Goal: Information Seeking & Learning: Learn about a topic

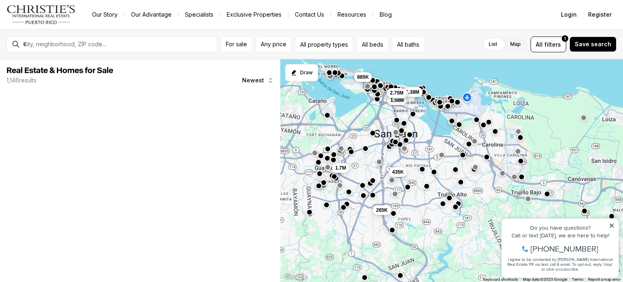
drag, startPoint x: 408, startPoint y: 148, endPoint x: 432, endPoint y: 145, distance: 23.3
click at [432, 145] on div "1.58M 435K 1.38M 1.7M 885K 265K 985K 2.75M" at bounding box center [451, 170] width 343 height 223
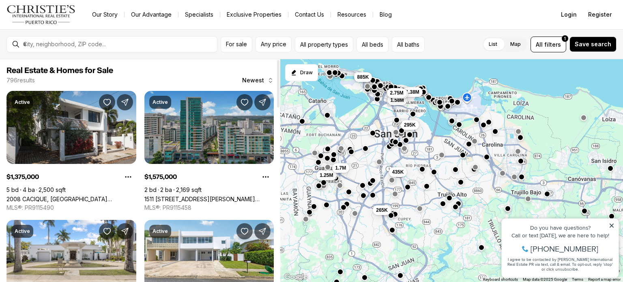
click at [211, 196] on link "1511 AVENIDA PONCE DE LEON #1023, SAN JUAN PR, 00909" at bounding box center [209, 199] width 130 height 7
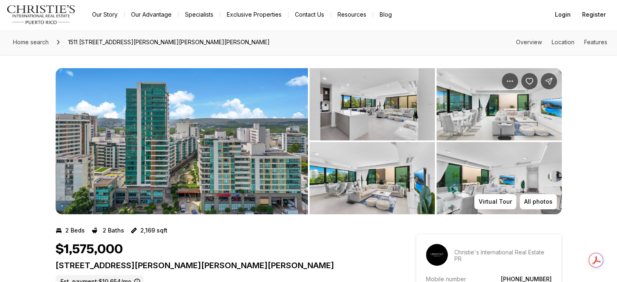
click at [251, 107] on img "View image gallery" at bounding box center [182, 141] width 252 height 146
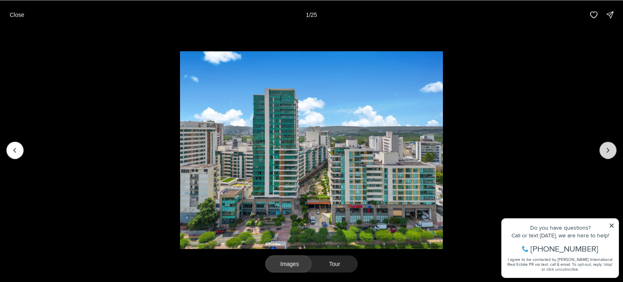
click at [608, 152] on icon "Next slide" at bounding box center [608, 150] width 8 height 8
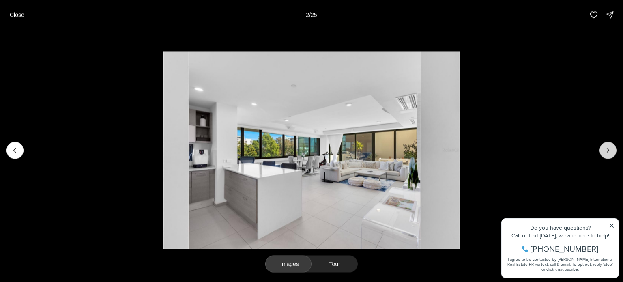
click at [608, 151] on icon "Next slide" at bounding box center [608, 150] width 8 height 8
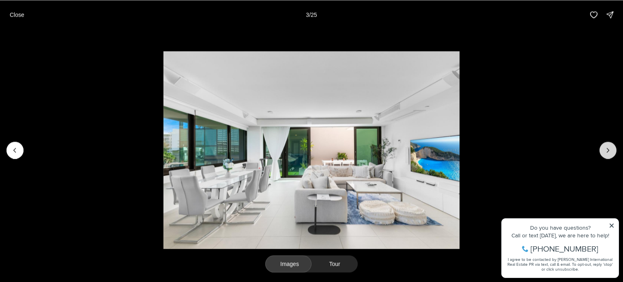
click at [608, 151] on icon "Next slide" at bounding box center [608, 150] width 8 height 8
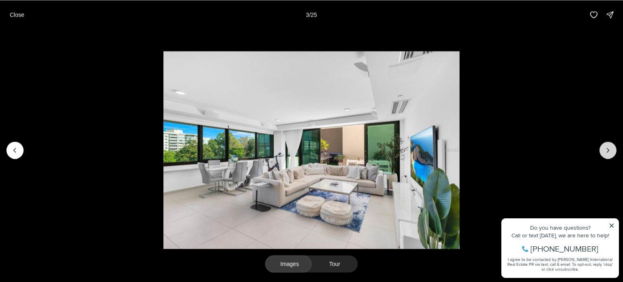
click at [608, 151] on icon "Next slide" at bounding box center [608, 150] width 8 height 8
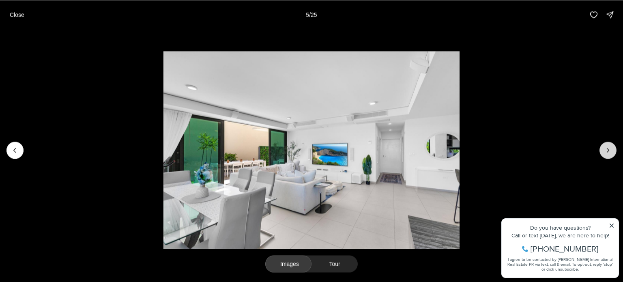
click at [608, 151] on icon "Next slide" at bounding box center [608, 150] width 8 height 8
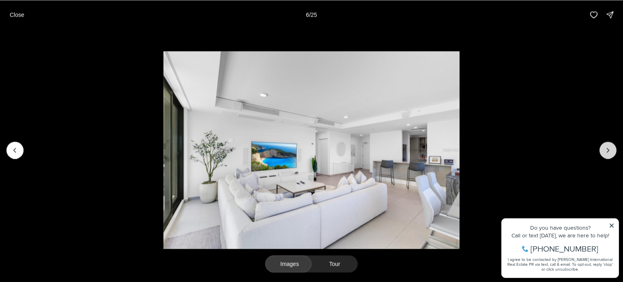
click at [608, 151] on icon "Next slide" at bounding box center [608, 150] width 8 height 8
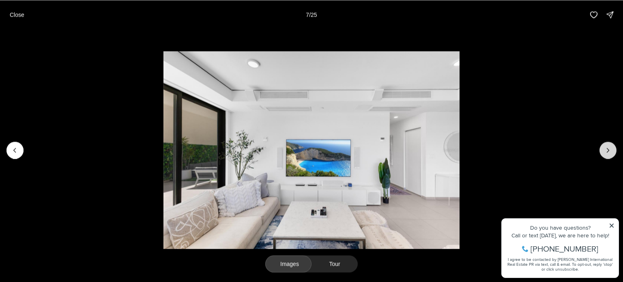
click at [611, 150] on icon "Next slide" at bounding box center [608, 150] width 8 height 8
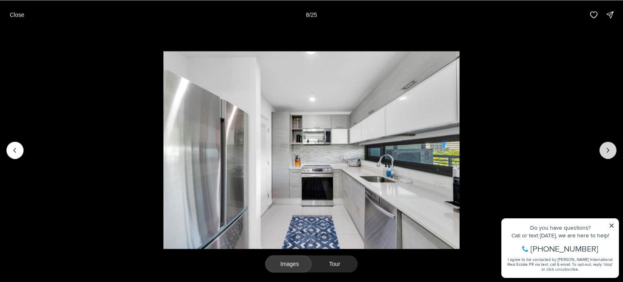
click at [611, 150] on icon "Next slide" at bounding box center [608, 150] width 8 height 8
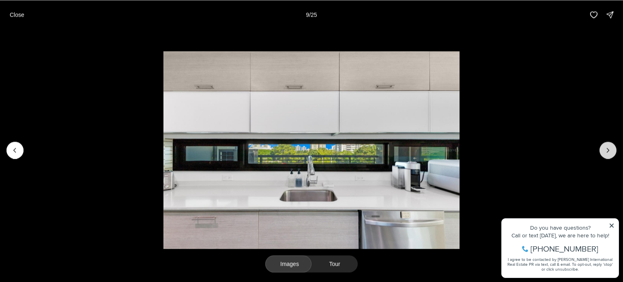
click at [611, 150] on icon "Next slide" at bounding box center [608, 150] width 8 height 8
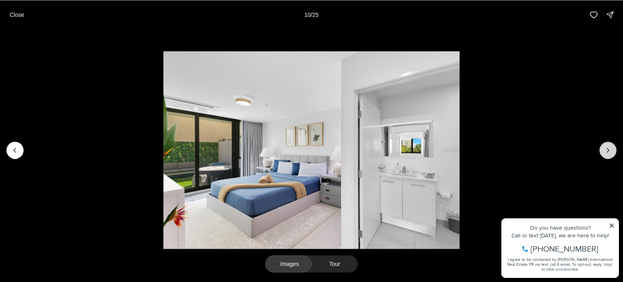
click at [611, 150] on icon "Next slide" at bounding box center [608, 150] width 8 height 8
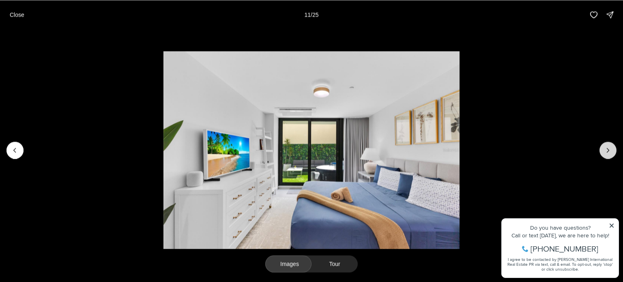
click at [611, 150] on icon "Next slide" at bounding box center [608, 150] width 8 height 8
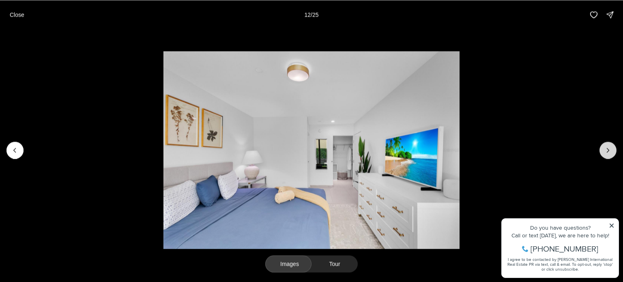
click at [611, 150] on icon "Next slide" at bounding box center [608, 150] width 8 height 8
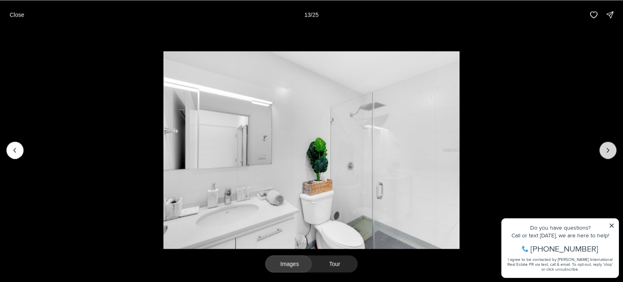
click at [611, 150] on icon "Next slide" at bounding box center [608, 150] width 8 height 8
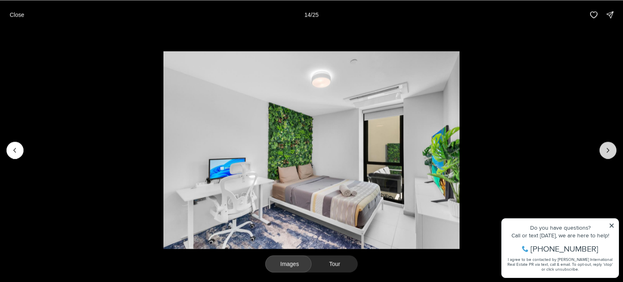
click at [611, 150] on icon "Next slide" at bounding box center [608, 150] width 8 height 8
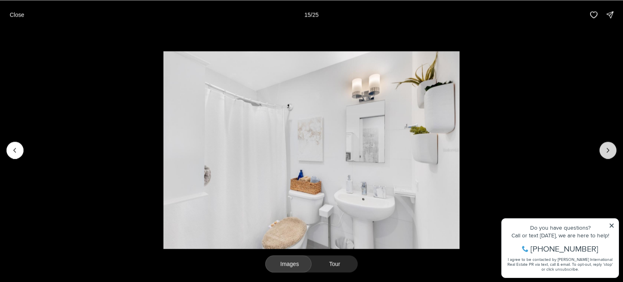
click at [611, 150] on icon "Next slide" at bounding box center [608, 150] width 8 height 8
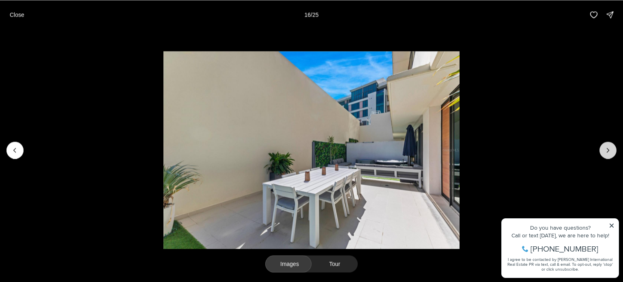
click at [611, 150] on icon "Next slide" at bounding box center [608, 150] width 8 height 8
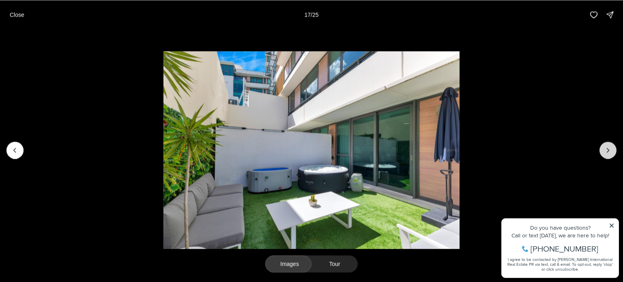
click at [611, 150] on icon "Next slide" at bounding box center [608, 150] width 8 height 8
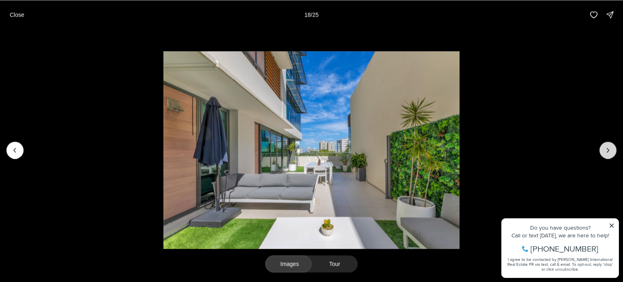
click at [611, 150] on icon "Next slide" at bounding box center [608, 150] width 8 height 8
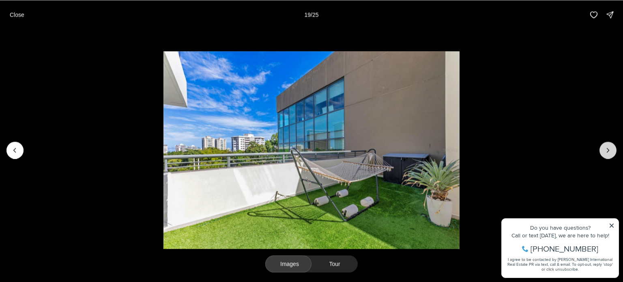
click at [611, 150] on icon "Next slide" at bounding box center [608, 150] width 8 height 8
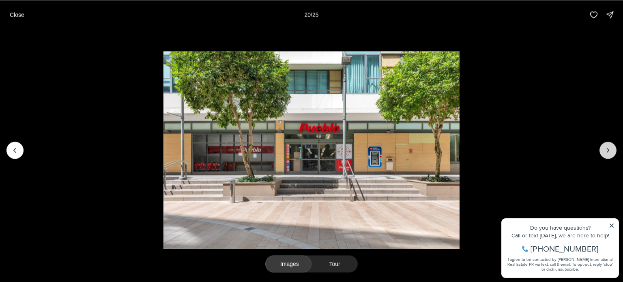
click at [611, 150] on icon "Next slide" at bounding box center [608, 150] width 8 height 8
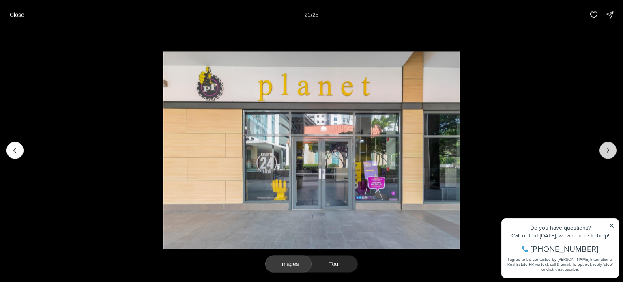
click at [611, 150] on icon "Next slide" at bounding box center [608, 150] width 8 height 8
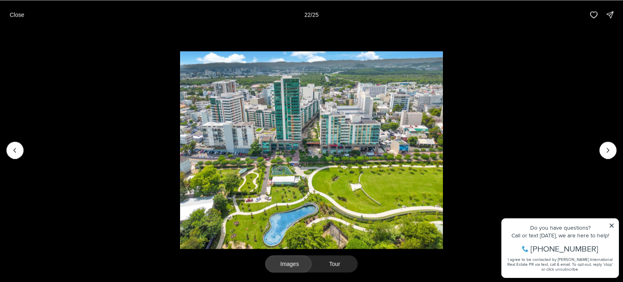
click at [482, 136] on li "22 of 25" at bounding box center [311, 149] width 623 height 241
click at [11, 13] on p "Close" at bounding box center [17, 14] width 15 height 6
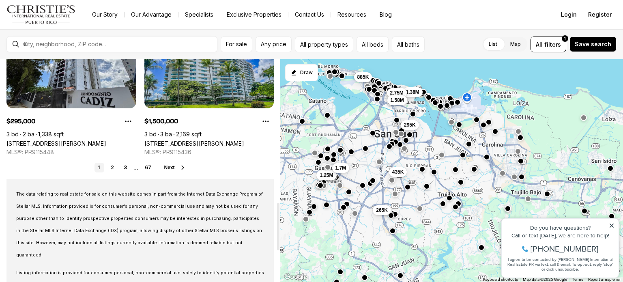
scroll to position [616, 0]
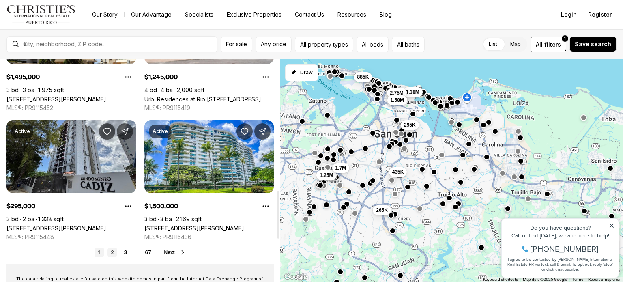
click at [110, 254] on link "2" at bounding box center [112, 252] width 10 height 10
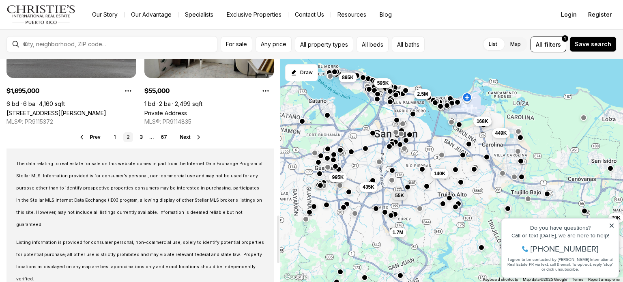
scroll to position [771, 0]
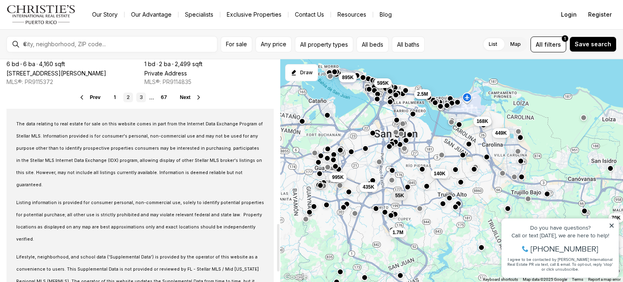
click at [138, 96] on link "3" at bounding box center [141, 97] width 10 height 10
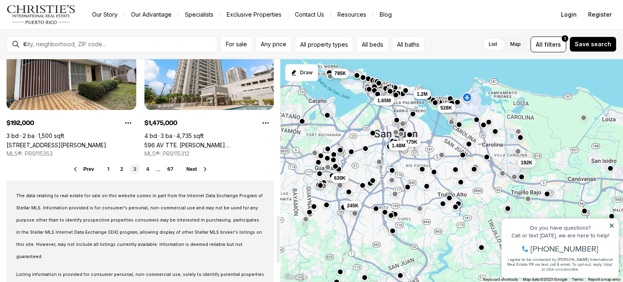
scroll to position [730, 0]
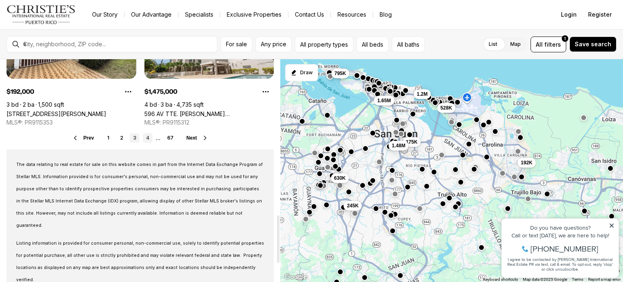
click at [145, 139] on link "4" at bounding box center [148, 138] width 10 height 10
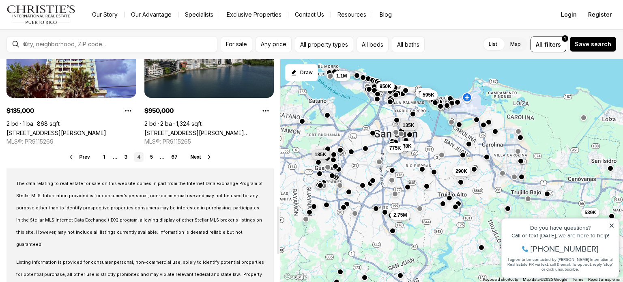
scroll to position [730, 0]
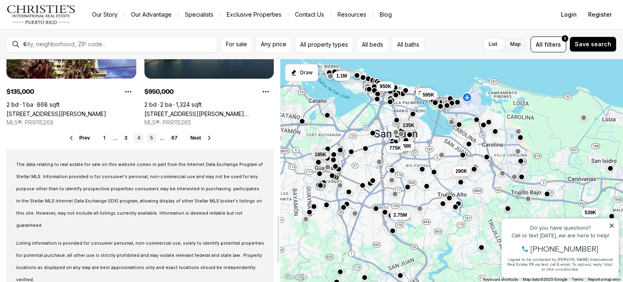
click at [151, 139] on link "5" at bounding box center [152, 138] width 10 height 10
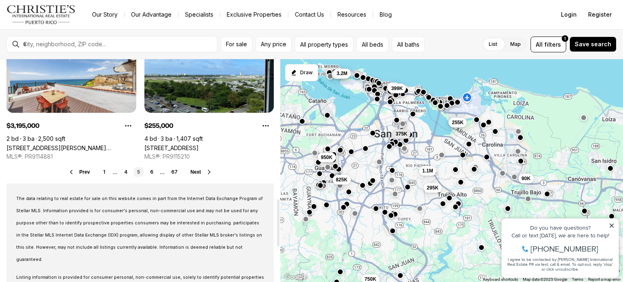
scroll to position [649, 0]
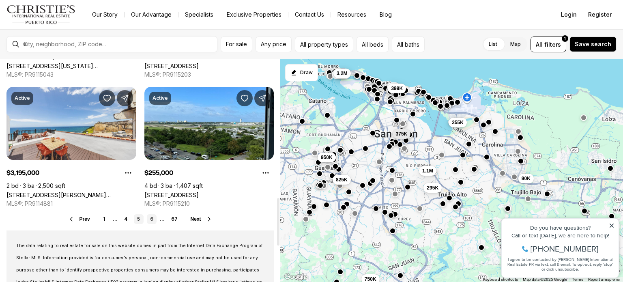
click at [154, 219] on link "6" at bounding box center [152, 219] width 10 height 10
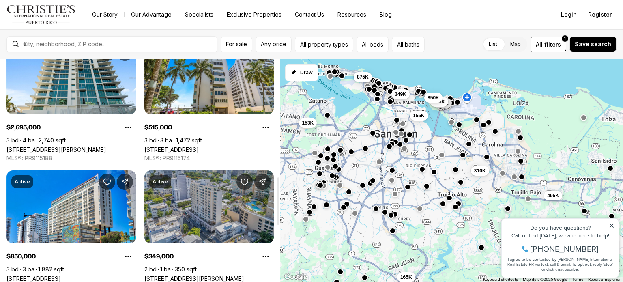
scroll to position [568, 0]
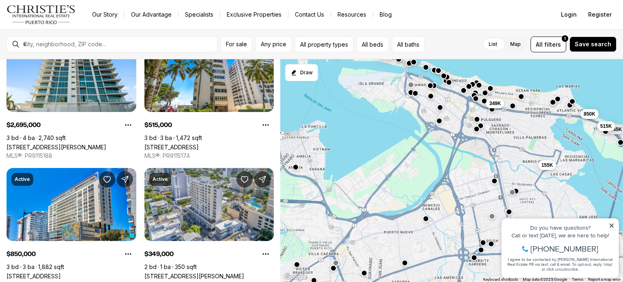
drag, startPoint x: 353, startPoint y: 142, endPoint x: 437, endPoint y: 276, distance: 158.1
click at [445, 282] on html "Go to: Homepage Our Story Our Advantage Specialists Exclusive Properties Contac…" at bounding box center [311, 141] width 623 height 282
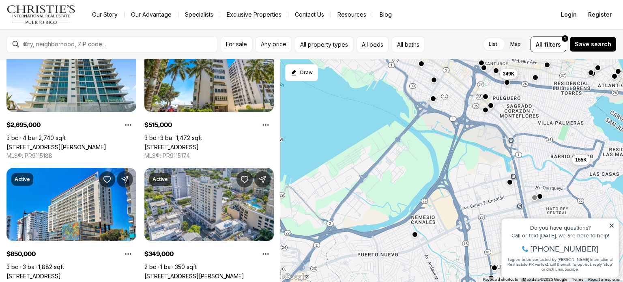
drag, startPoint x: 474, startPoint y: 262, endPoint x: 426, endPoint y: 165, distance: 108.3
click at [540, 282] on html "Go to: Homepage Our Story Our Advantage Specialists Exclusive Properties Contac…" at bounding box center [311, 141] width 623 height 282
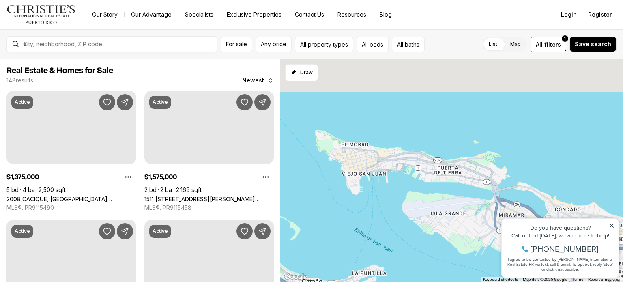
drag, startPoint x: 347, startPoint y: 97, endPoint x: 458, endPoint y: 266, distance: 201.6
click at [458, 266] on div "349K 155K" at bounding box center [451, 170] width 343 height 223
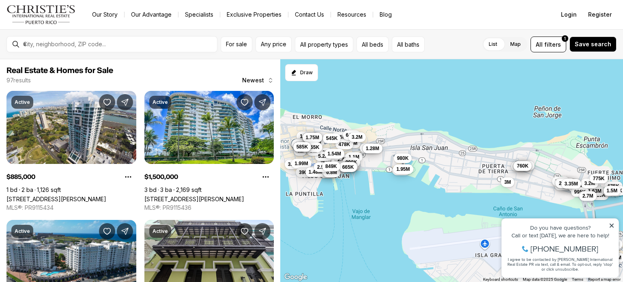
drag, startPoint x: 409, startPoint y: 146, endPoint x: 406, endPoint y: 116, distance: 30.2
click at [406, 116] on div "3.5M 3.25M 675K 3.95M 2.9M 5.1M 3.2M 950K 1.05M 3.2M 1.5M 287K 1.63M 870K 995K …" at bounding box center [451, 170] width 343 height 223
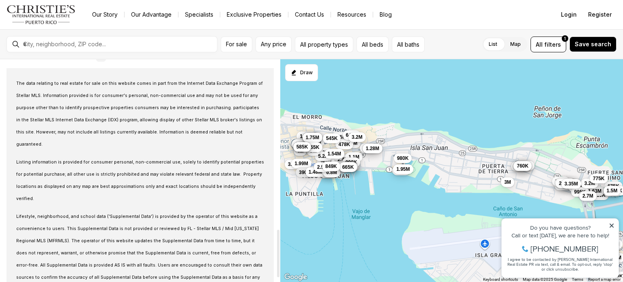
scroll to position [649, 0]
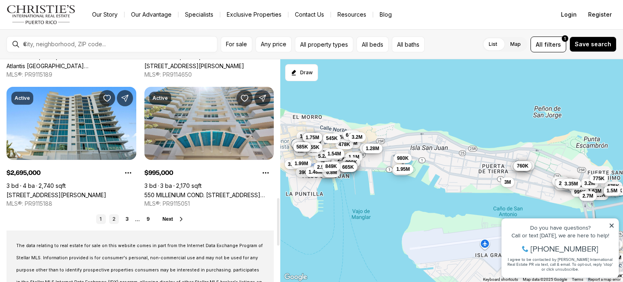
click at [114, 218] on link "2" at bounding box center [114, 219] width 10 height 10
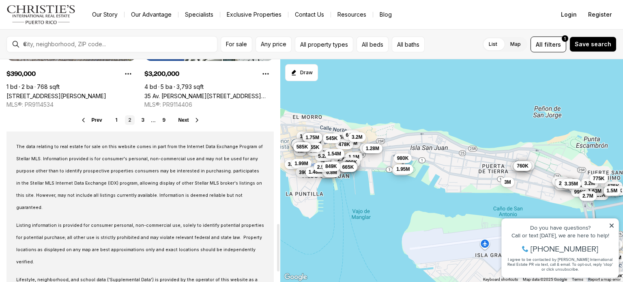
scroll to position [771, 0]
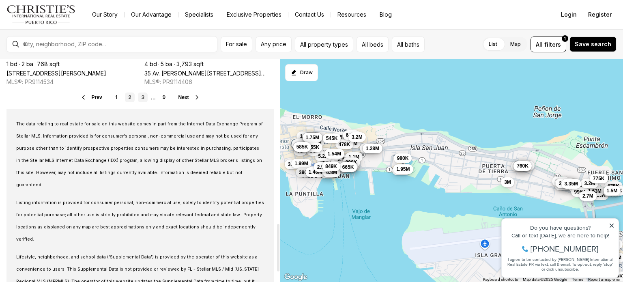
click at [141, 98] on link "3" at bounding box center [143, 97] width 10 height 10
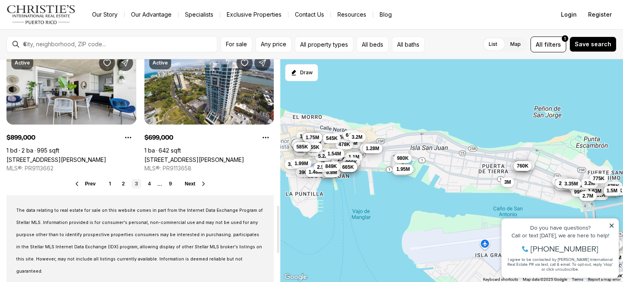
scroll to position [690, 0]
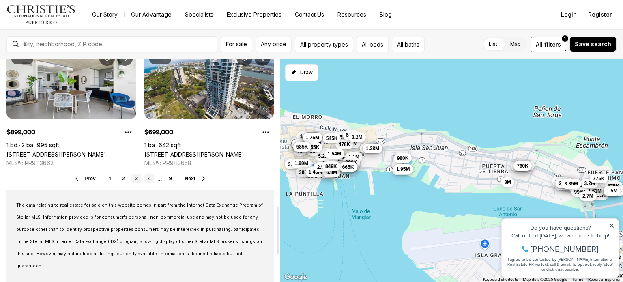
click at [144, 177] on link "4" at bounding box center [149, 179] width 10 height 10
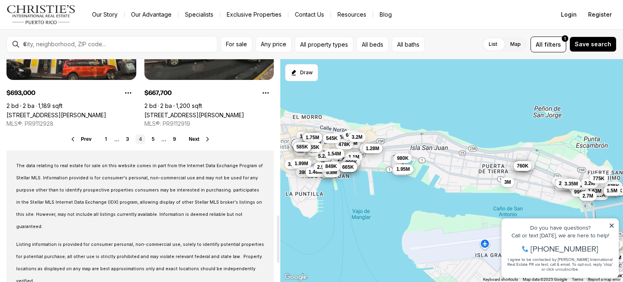
scroll to position [730, 0]
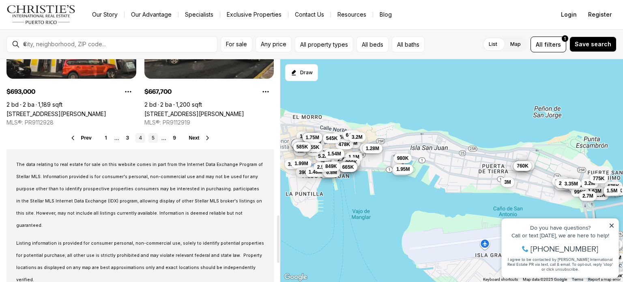
click at [155, 137] on link "5" at bounding box center [153, 138] width 10 height 10
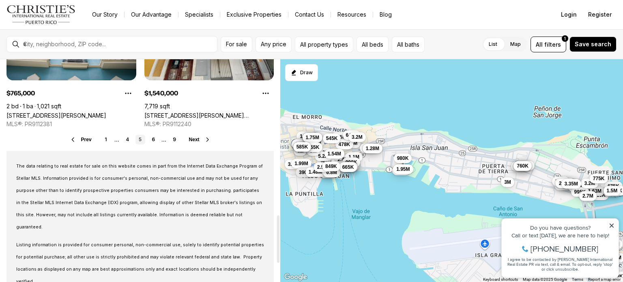
scroll to position [730, 0]
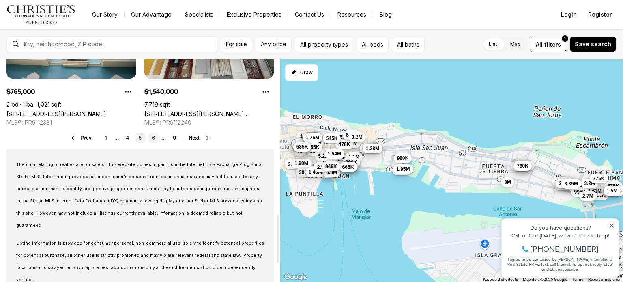
click at [155, 138] on link "6" at bounding box center [153, 138] width 10 height 10
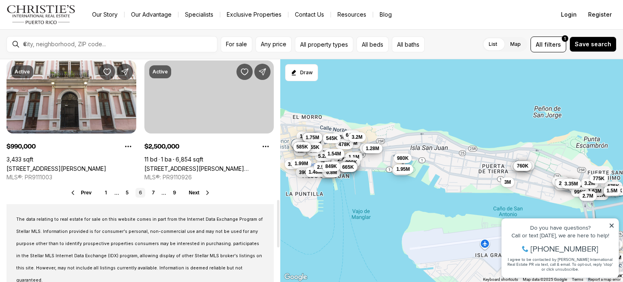
scroll to position [649, 0]
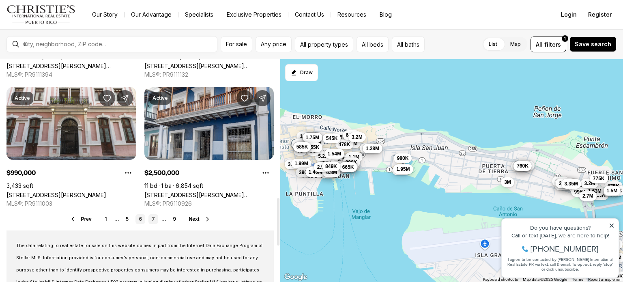
click at [152, 219] on link "7" at bounding box center [153, 219] width 10 height 10
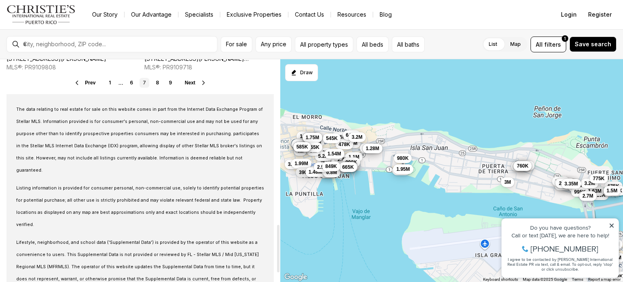
scroll to position [737, 0]
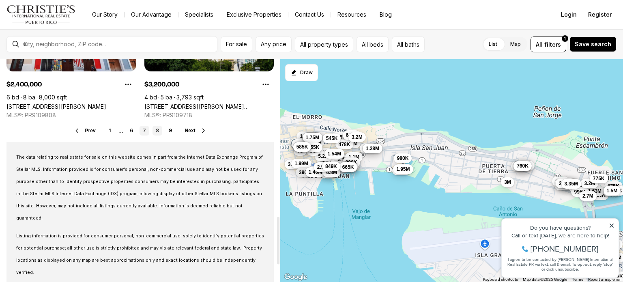
click at [157, 130] on link "8" at bounding box center [158, 131] width 10 height 10
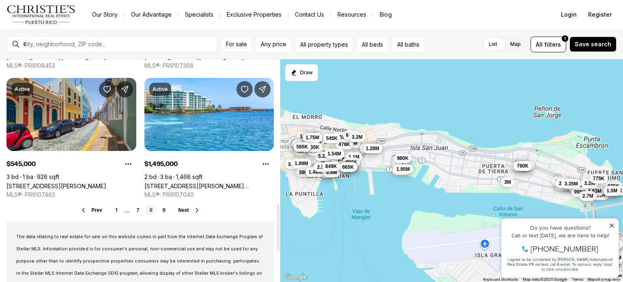
scroll to position [690, 0]
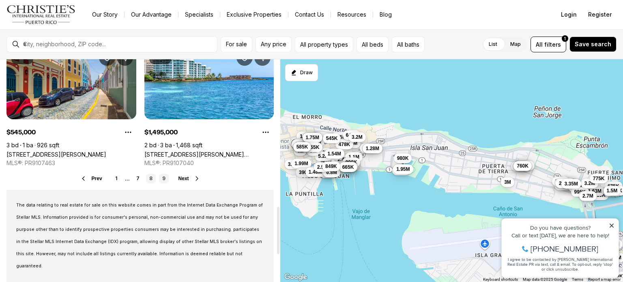
click at [164, 178] on link "9" at bounding box center [164, 179] width 10 height 10
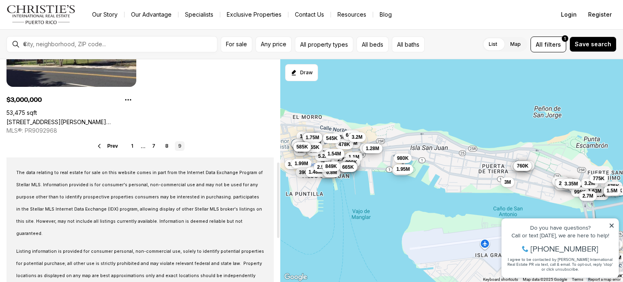
scroll to position [365, 0]
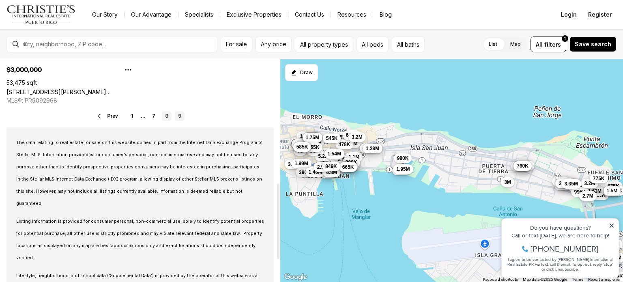
click at [165, 119] on link "8" at bounding box center [167, 116] width 10 height 10
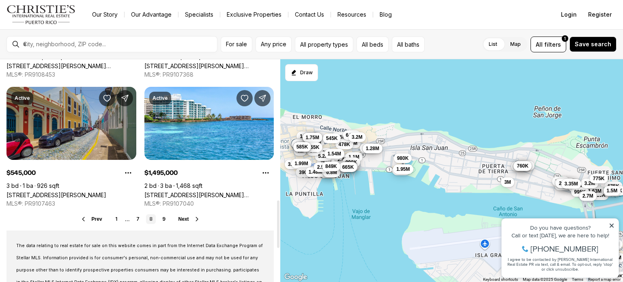
scroll to position [730, 0]
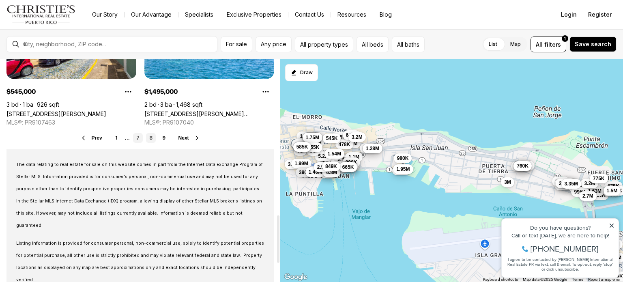
click at [138, 138] on link "7" at bounding box center [138, 138] width 10 height 10
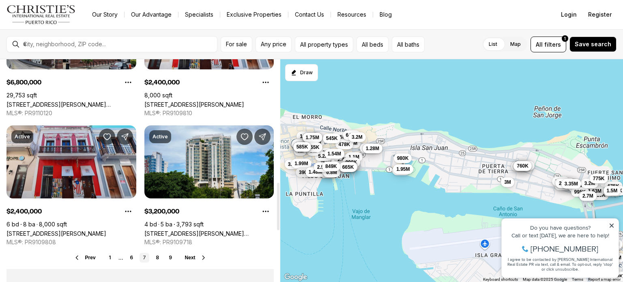
scroll to position [649, 0]
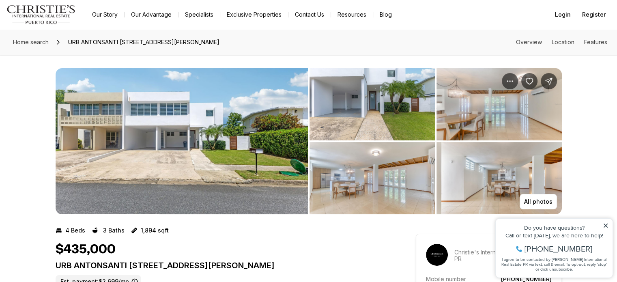
click at [195, 150] on img "View image gallery" at bounding box center [182, 141] width 252 height 146
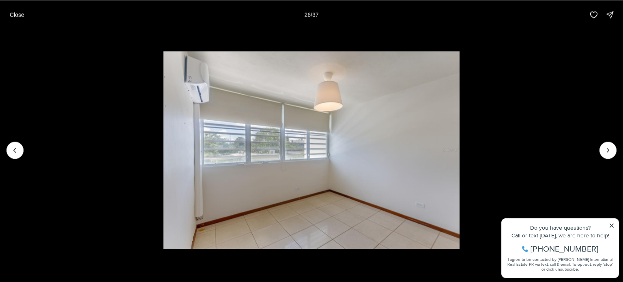
drag, startPoint x: 568, startPoint y: 135, endPoint x: 584, endPoint y: 140, distance: 16.7
click at [576, 139] on li "26 of 37" at bounding box center [311, 149] width 623 height 241
click at [608, 146] on icon "Next slide" at bounding box center [608, 150] width 8 height 8
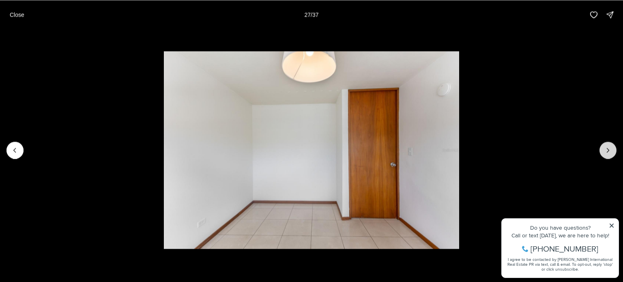
click at [608, 146] on icon "Next slide" at bounding box center [608, 150] width 8 height 8
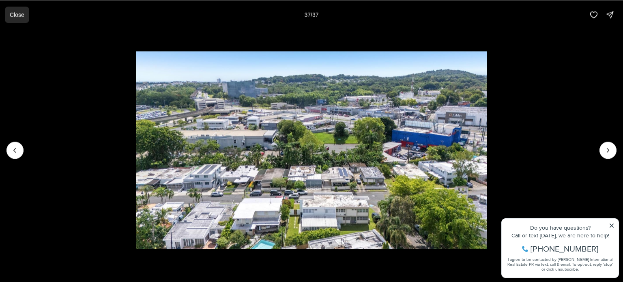
click at [17, 16] on p "Close" at bounding box center [17, 14] width 15 height 6
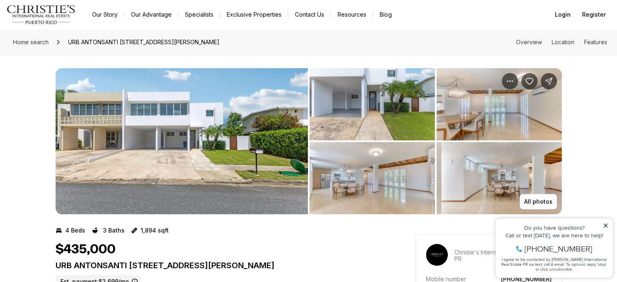
click at [202, 119] on img "View image gallery" at bounding box center [182, 141] width 252 height 146
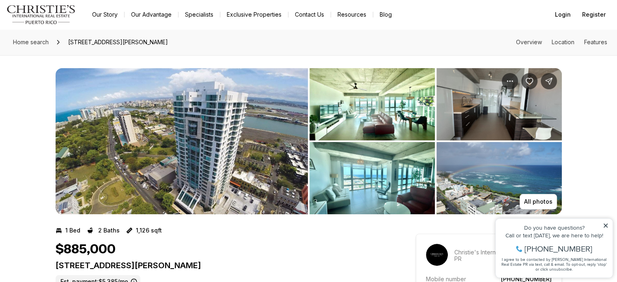
click at [254, 104] on img "View image gallery" at bounding box center [182, 141] width 252 height 146
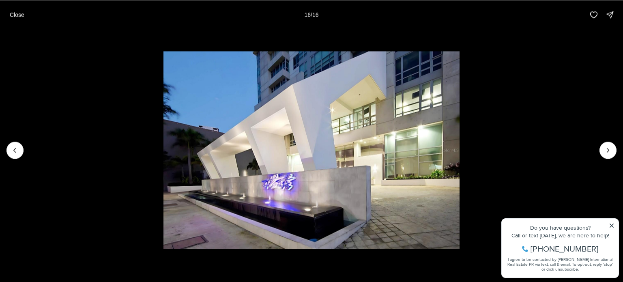
click at [562, 62] on li "16 of 16" at bounding box center [311, 149] width 623 height 241
click at [25, 18] on button "Close" at bounding box center [17, 14] width 24 height 16
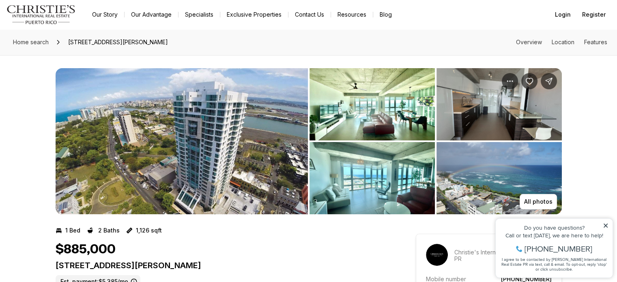
click at [315, 93] on img "View image gallery" at bounding box center [371, 104] width 125 height 72
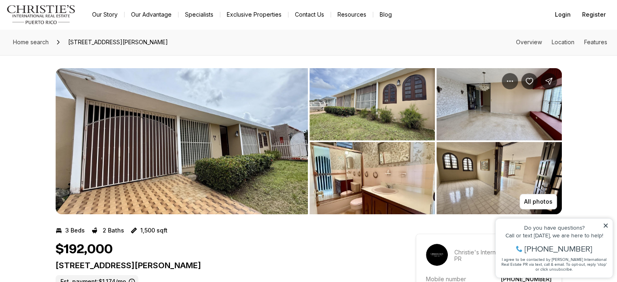
click at [254, 109] on img "View image gallery" at bounding box center [182, 141] width 252 height 146
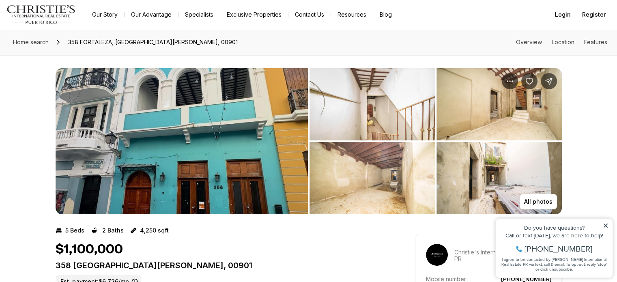
click at [249, 131] on img "View image gallery" at bounding box center [182, 141] width 252 height 146
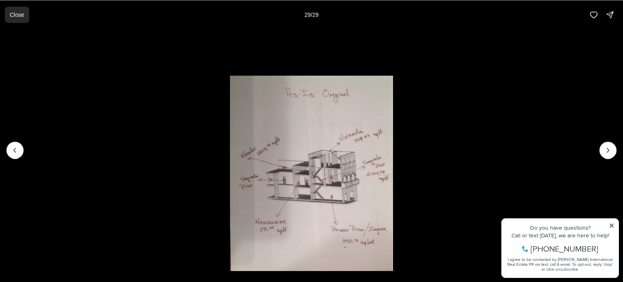
click at [17, 14] on p "Close" at bounding box center [17, 14] width 15 height 6
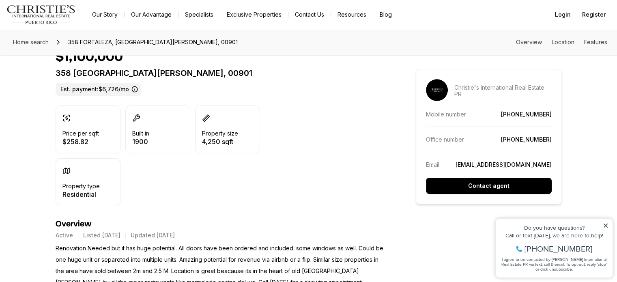
scroll to position [284, 0]
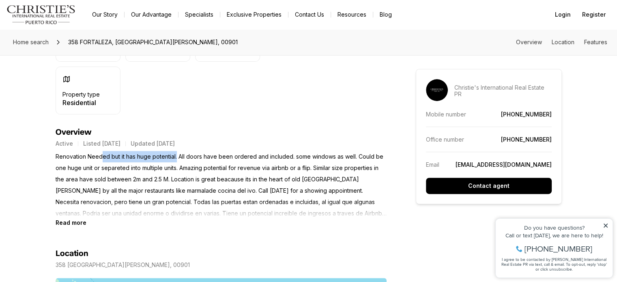
drag, startPoint x: 101, startPoint y: 155, endPoint x: 176, endPoint y: 154, distance: 75.5
click at [176, 154] on p "Renovation Needed but it has huge potential. All doors have been ordered and in…" at bounding box center [221, 185] width 331 height 68
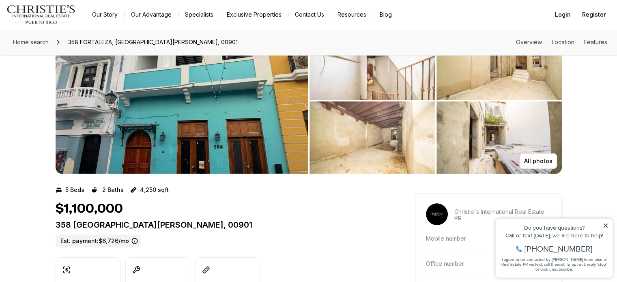
scroll to position [0, 0]
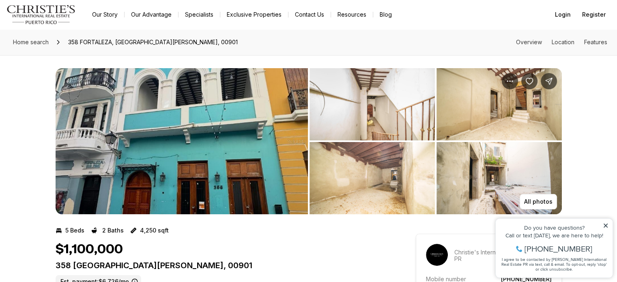
click at [237, 147] on img "View image gallery" at bounding box center [182, 141] width 252 height 146
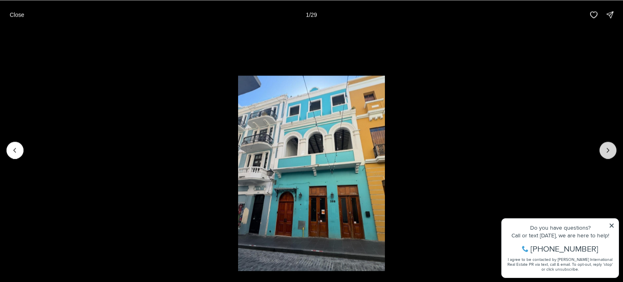
click at [608, 152] on icon "Next slide" at bounding box center [608, 150] width 8 height 8
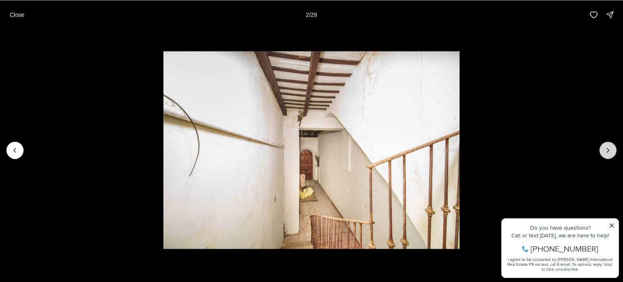
click at [608, 152] on icon "Next slide" at bounding box center [608, 150] width 8 height 8
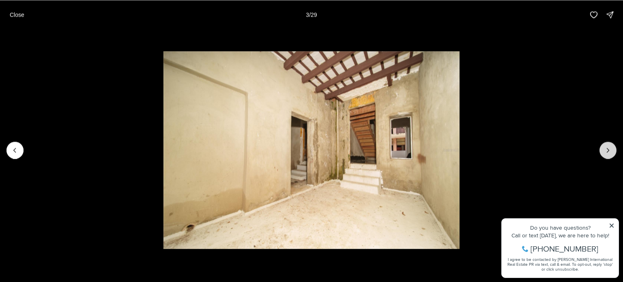
click at [616, 151] on button "Next slide" at bounding box center [608, 150] width 17 height 17
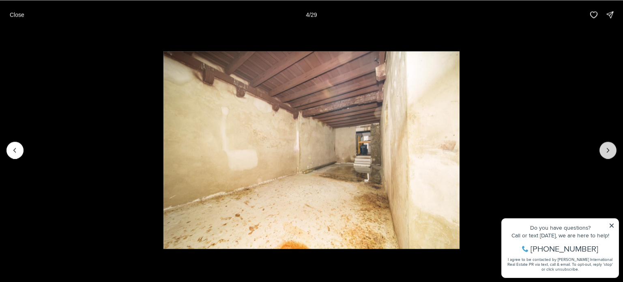
click at [602, 150] on button "Next slide" at bounding box center [608, 150] width 17 height 17
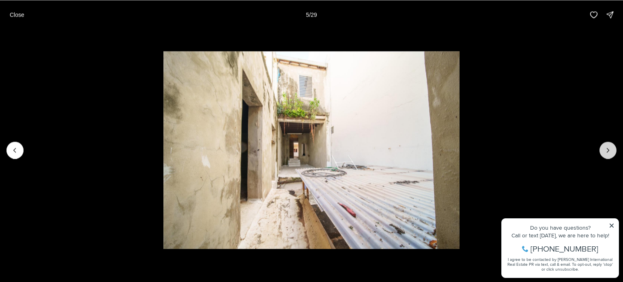
click at [610, 150] on icon "Next slide" at bounding box center [608, 150] width 8 height 8
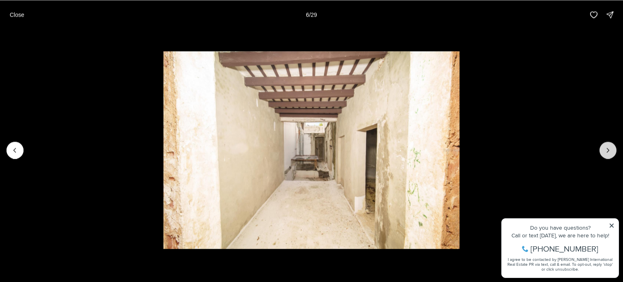
click at [610, 150] on icon "Next slide" at bounding box center [608, 150] width 8 height 8
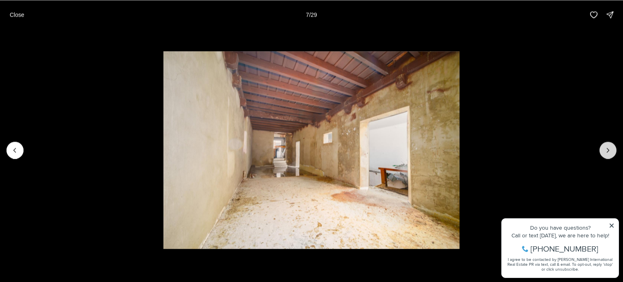
click at [610, 150] on icon "Next slide" at bounding box center [608, 150] width 8 height 8
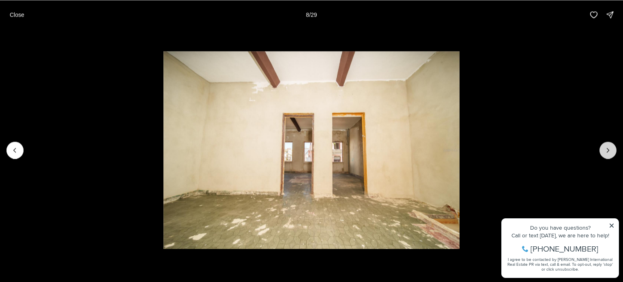
click at [610, 145] on button "Next slide" at bounding box center [608, 150] width 17 height 17
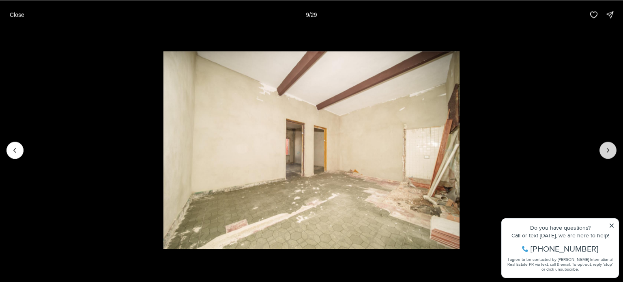
click at [610, 145] on button "Next slide" at bounding box center [608, 150] width 17 height 17
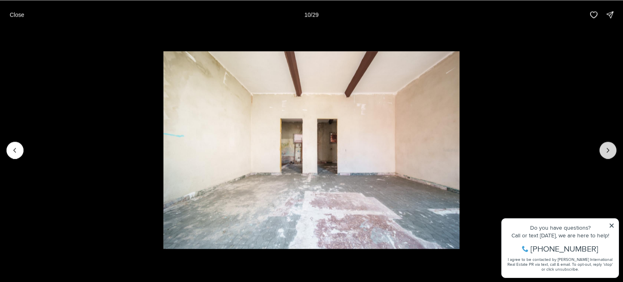
click at [610, 145] on button "Next slide" at bounding box center [608, 150] width 17 height 17
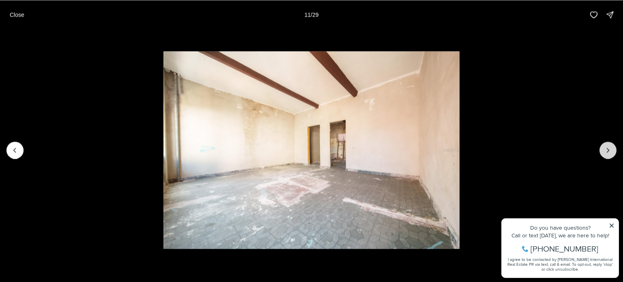
click at [610, 145] on button "Next slide" at bounding box center [608, 150] width 17 height 17
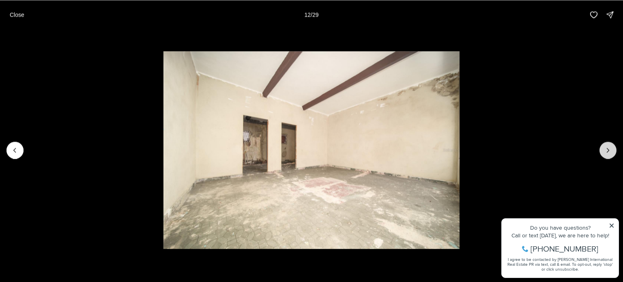
click at [610, 145] on button "Next slide" at bounding box center [608, 150] width 17 height 17
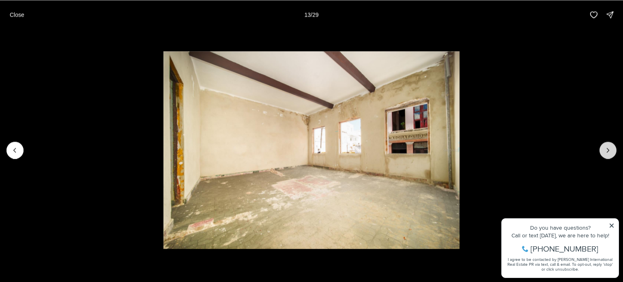
click at [610, 145] on button "Next slide" at bounding box center [608, 150] width 17 height 17
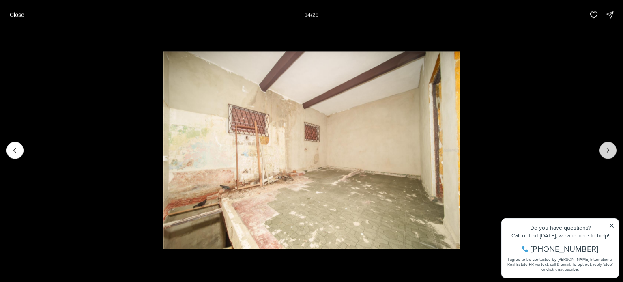
click at [610, 145] on button "Next slide" at bounding box center [608, 150] width 17 height 17
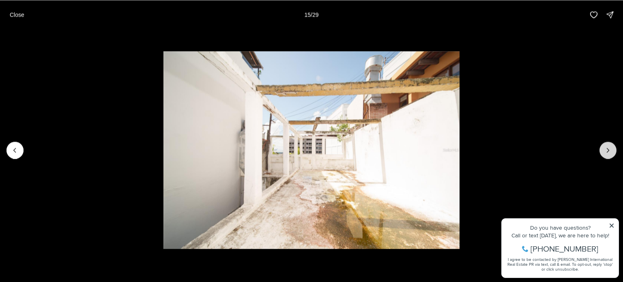
click at [610, 145] on button "Next slide" at bounding box center [608, 150] width 17 height 17
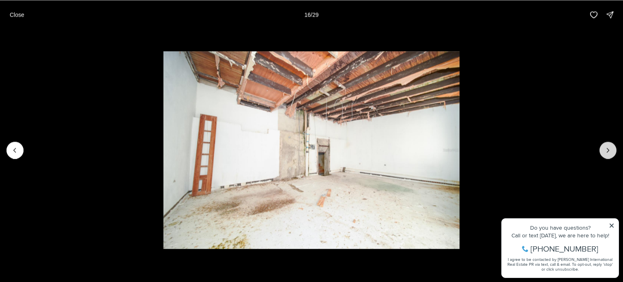
click at [610, 145] on button "Next slide" at bounding box center [608, 150] width 17 height 17
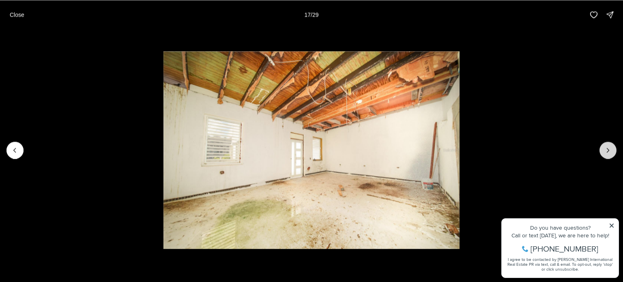
click at [610, 145] on button "Next slide" at bounding box center [608, 150] width 17 height 17
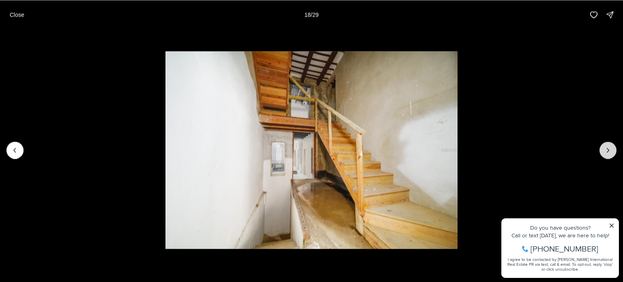
click at [610, 145] on button "Next slide" at bounding box center [608, 150] width 17 height 17
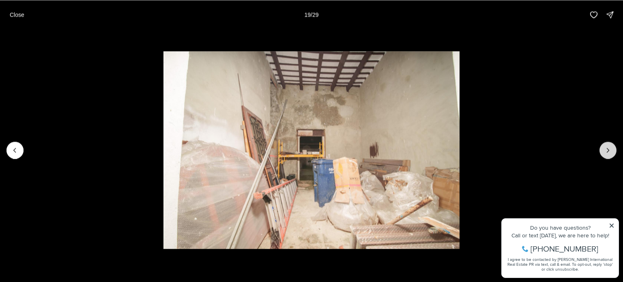
click at [610, 145] on button "Next slide" at bounding box center [608, 150] width 17 height 17
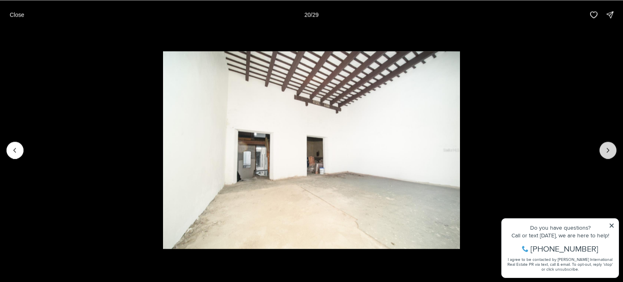
click at [611, 147] on icon "Next slide" at bounding box center [608, 150] width 8 height 8
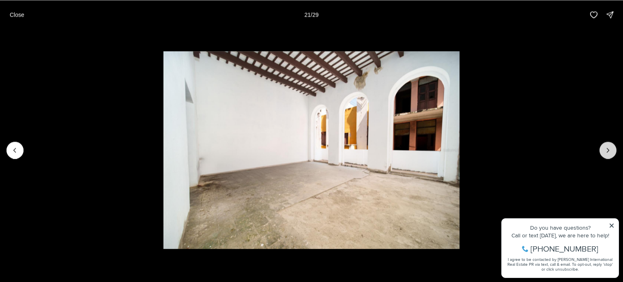
click at [611, 147] on icon "Next slide" at bounding box center [608, 150] width 8 height 8
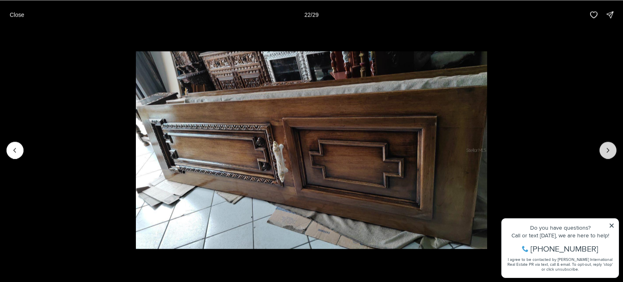
click at [611, 147] on icon "Next slide" at bounding box center [608, 150] width 8 height 8
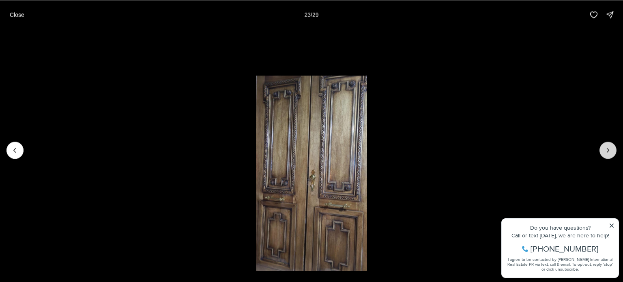
click at [611, 147] on icon "Next slide" at bounding box center [608, 150] width 8 height 8
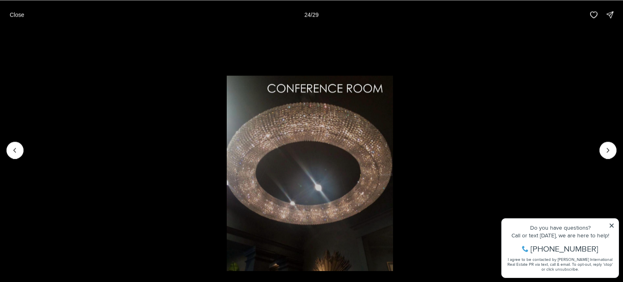
click at [539, 62] on li "24 of 29" at bounding box center [309, 149] width 623 height 241
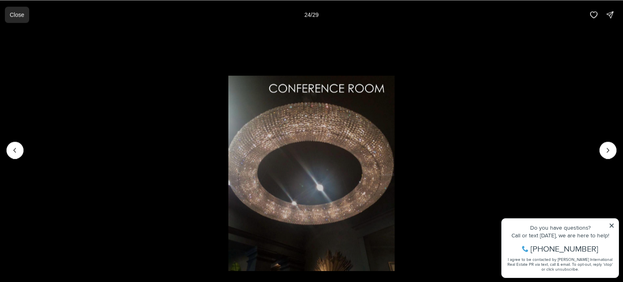
click at [5, 14] on button "Close" at bounding box center [17, 14] width 24 height 16
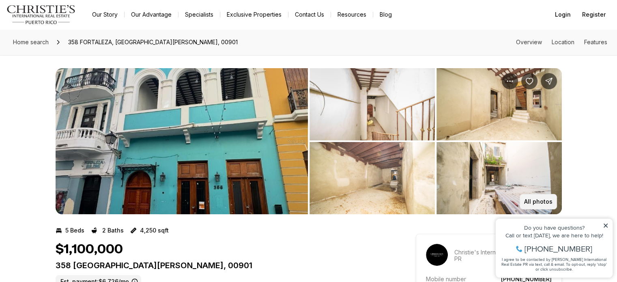
click at [546, 200] on p "All photos" at bounding box center [538, 201] width 28 height 6
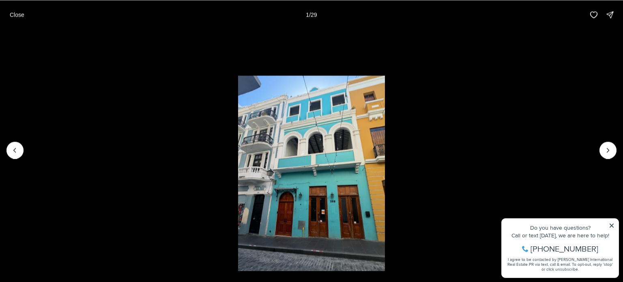
click at [2, 146] on li "1 of 29" at bounding box center [311, 149] width 623 height 241
click at [8, 147] on div at bounding box center [14, 150] width 17 height 17
drag, startPoint x: 8, startPoint y: 147, endPoint x: 43, endPoint y: 148, distance: 34.9
click at [9, 148] on div at bounding box center [14, 150] width 17 height 17
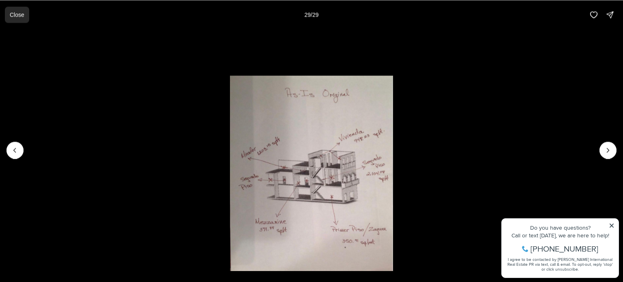
click at [21, 13] on p "Close" at bounding box center [17, 14] width 15 height 6
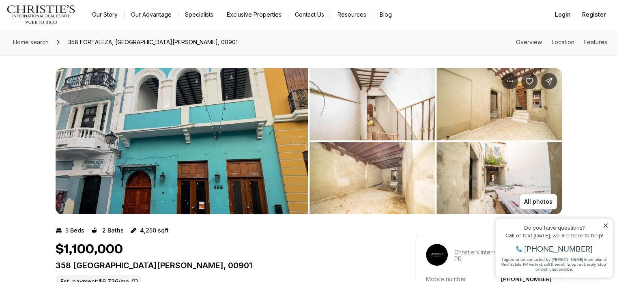
click at [185, 133] on img "View image gallery" at bounding box center [182, 141] width 252 height 146
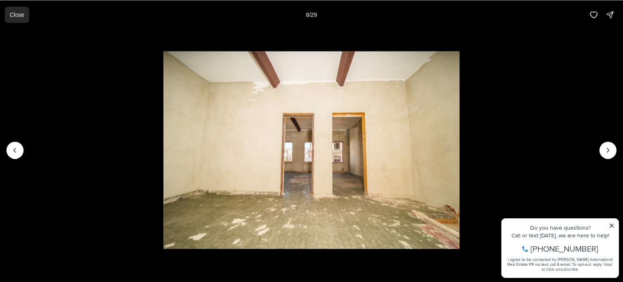
click at [22, 17] on p "Close" at bounding box center [17, 14] width 15 height 6
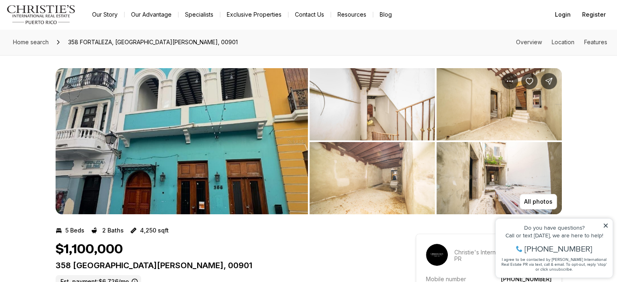
click at [260, 121] on img "View image gallery" at bounding box center [182, 141] width 252 height 146
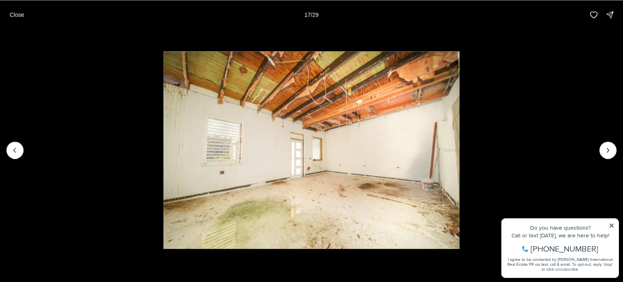
click at [381, 115] on img "17 of 29" at bounding box center [311, 150] width 296 height 198
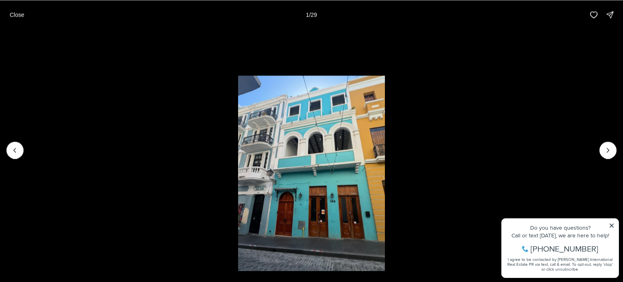
click at [393, 140] on li "1 of 29" at bounding box center [311, 149] width 623 height 241
click at [24, 13] on button "Close" at bounding box center [17, 14] width 24 height 16
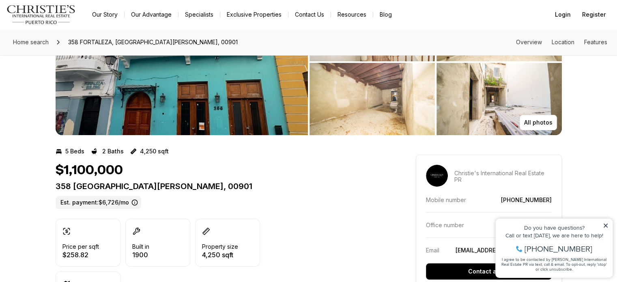
scroll to position [81, 0]
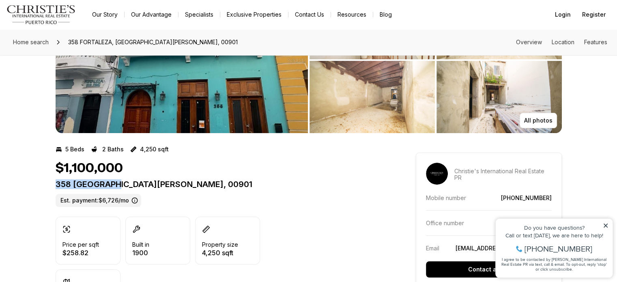
drag, startPoint x: 54, startPoint y: 185, endPoint x: 124, endPoint y: 184, distance: 70.2
copy p "358 FORTALEZA"
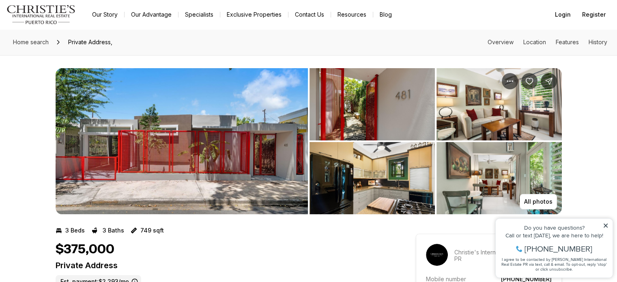
click at [222, 131] on img "View image gallery" at bounding box center [182, 141] width 252 height 146
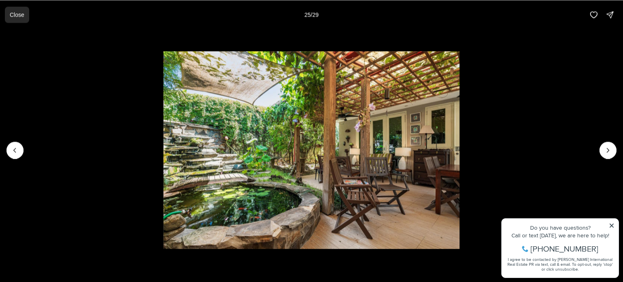
click at [18, 17] on p "Close" at bounding box center [17, 14] width 15 height 6
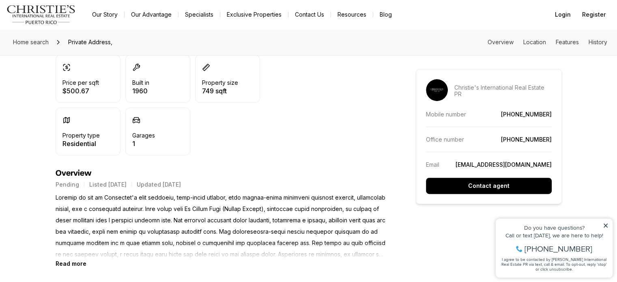
scroll to position [284, 0]
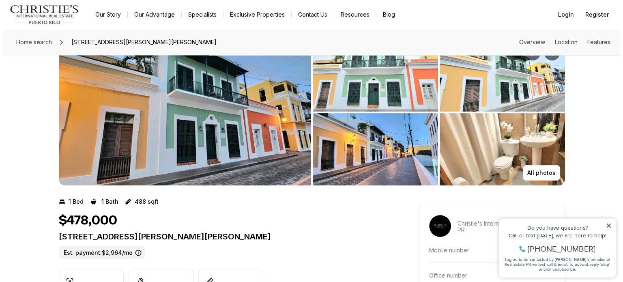
scroll to position [41, 0]
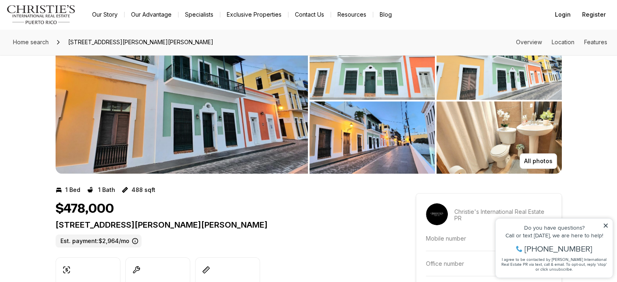
click at [232, 95] on img "View image gallery" at bounding box center [182, 101] width 252 height 146
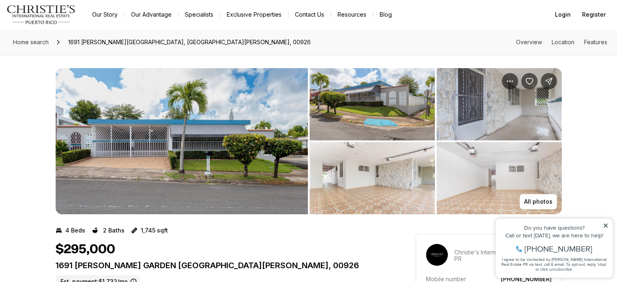
click at [258, 101] on img "View image gallery" at bounding box center [182, 141] width 252 height 146
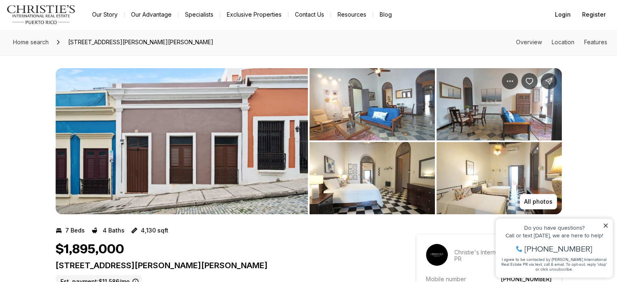
click at [224, 133] on img "View image gallery" at bounding box center [182, 141] width 252 height 146
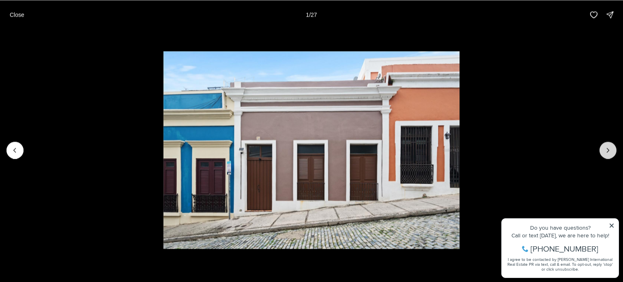
click at [613, 152] on button "Next slide" at bounding box center [608, 150] width 17 height 17
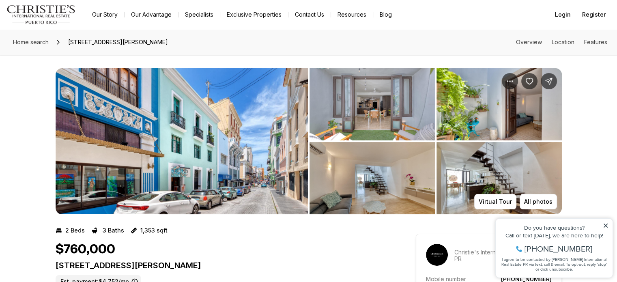
click at [198, 149] on img "View image gallery" at bounding box center [182, 141] width 252 height 146
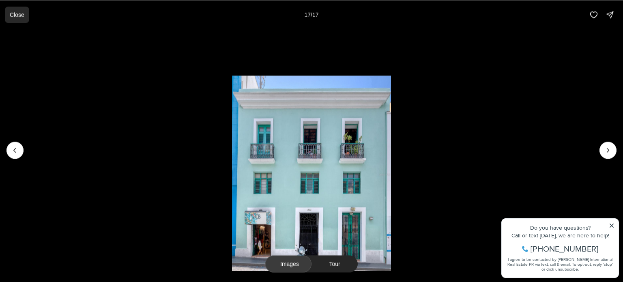
click at [13, 19] on button "Close" at bounding box center [17, 14] width 24 height 16
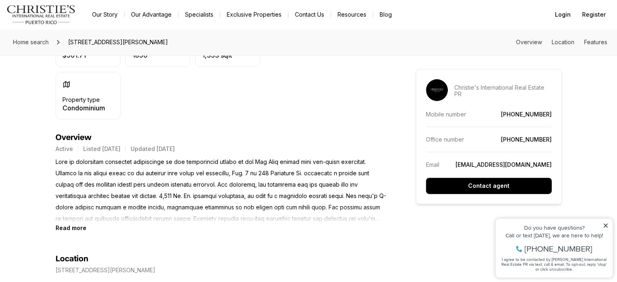
scroll to position [284, 0]
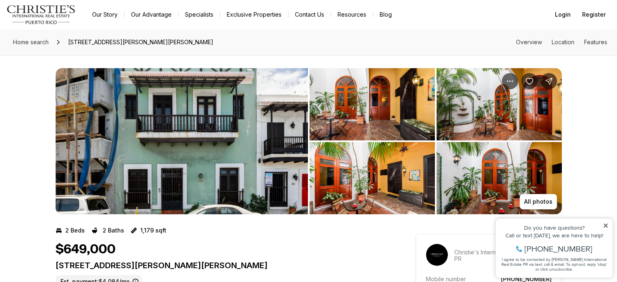
click at [216, 114] on img "View image gallery" at bounding box center [182, 141] width 252 height 146
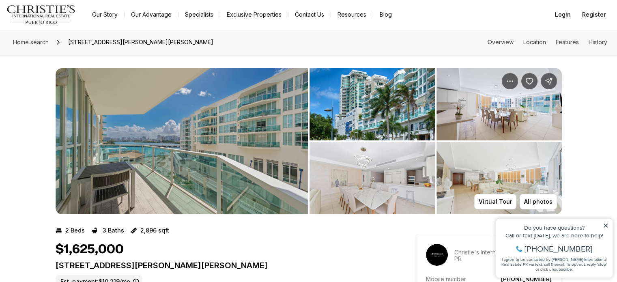
click at [261, 137] on img "View image gallery" at bounding box center [182, 141] width 252 height 146
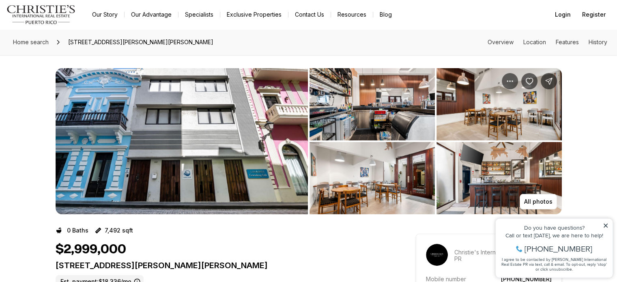
click at [183, 140] on img "View image gallery" at bounding box center [182, 141] width 252 height 146
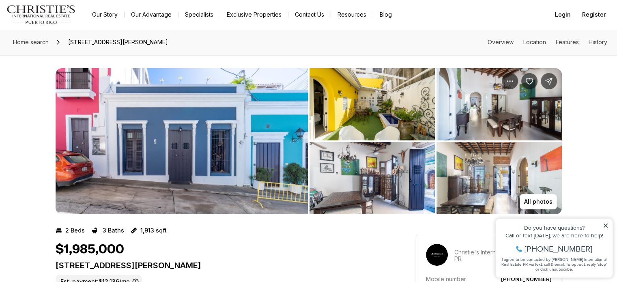
click at [229, 155] on img "View image gallery" at bounding box center [182, 141] width 252 height 146
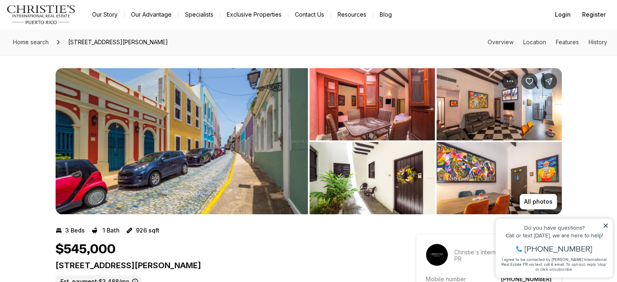
click at [236, 107] on img "View image gallery" at bounding box center [182, 141] width 252 height 146
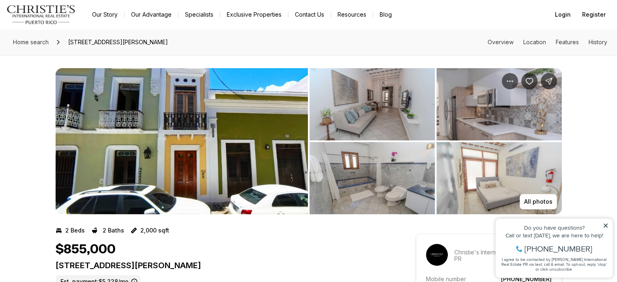
click at [220, 136] on img "View image gallery" at bounding box center [182, 141] width 252 height 146
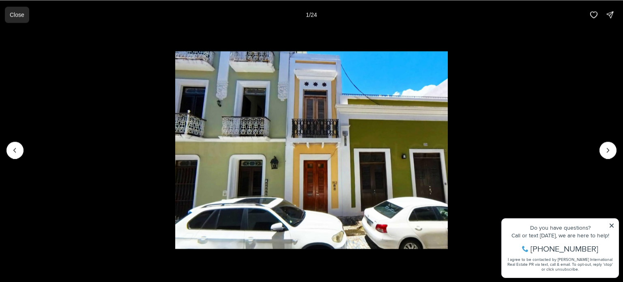
click at [23, 17] on p "Close" at bounding box center [17, 14] width 15 height 6
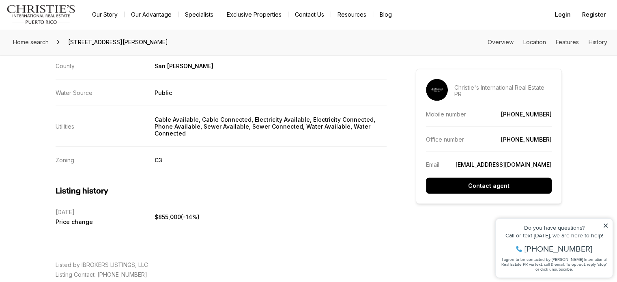
scroll to position [1623, 0]
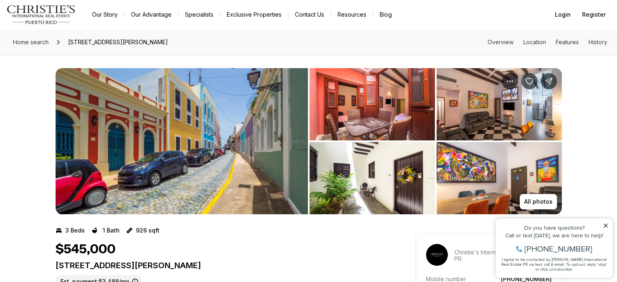
click at [189, 129] on img "View image gallery" at bounding box center [182, 141] width 252 height 146
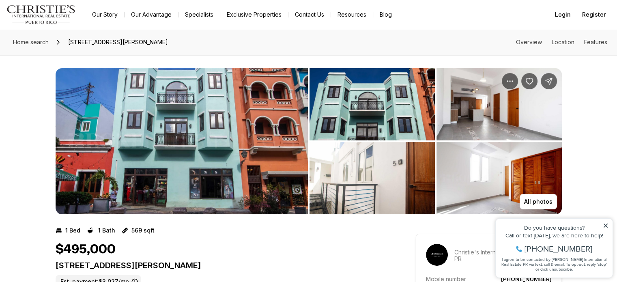
click at [185, 108] on img "View image gallery" at bounding box center [182, 141] width 252 height 146
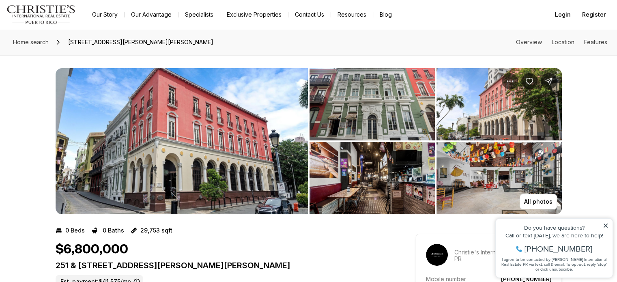
click at [175, 119] on img "View image gallery" at bounding box center [182, 141] width 252 height 146
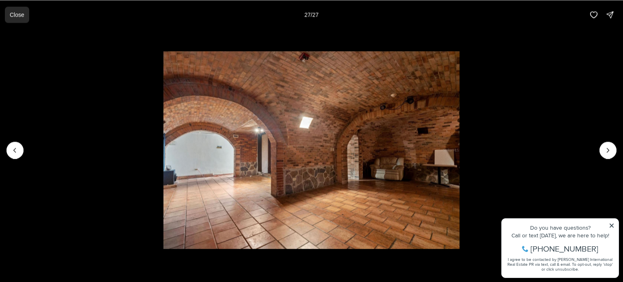
click at [19, 20] on button "Close" at bounding box center [17, 14] width 24 height 16
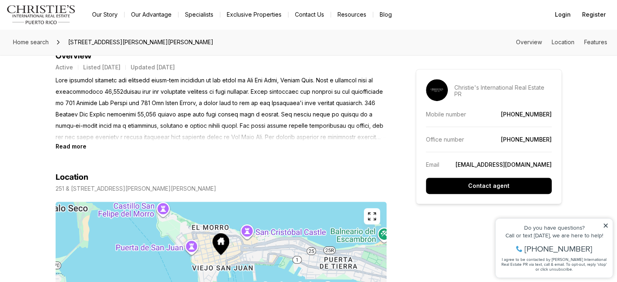
scroll to position [365, 0]
